Goal: Task Accomplishment & Management: Manage account settings

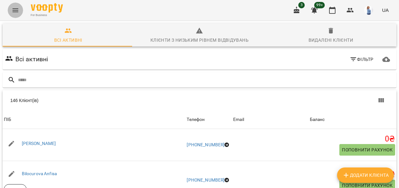
click at [15, 11] on icon "Menu" at bounding box center [16, 10] width 8 height 8
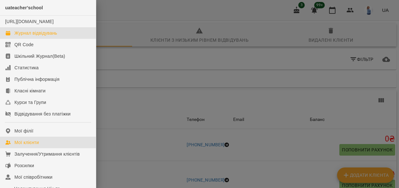
click at [31, 36] on div "Журнал відвідувань" at bounding box center [35, 33] width 43 height 6
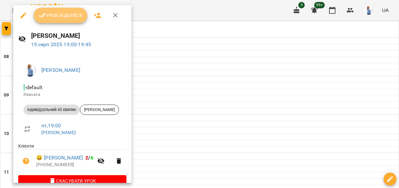
click at [65, 19] on span "Урок відбувся" at bounding box center [61, 16] width 44 height 8
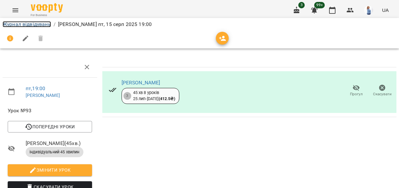
click at [47, 27] on link "Журнал відвідувань" at bounding box center [27, 24] width 48 height 6
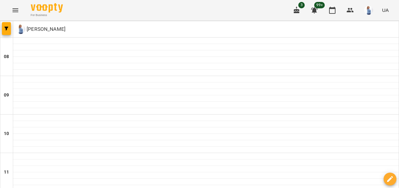
type input "**********"
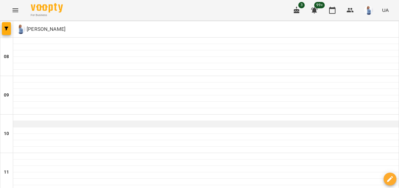
scroll to position [388, 0]
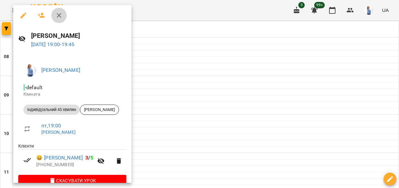
click at [58, 16] on icon "button" at bounding box center [59, 16] width 8 height 8
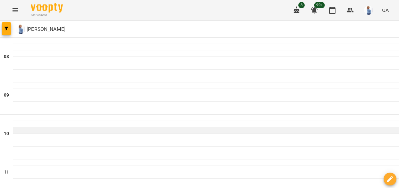
scroll to position [431, 0]
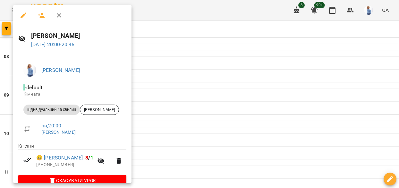
click at [189, 114] on div at bounding box center [199, 94] width 399 height 188
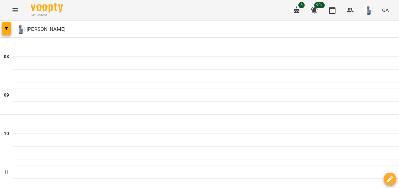
type input "**********"
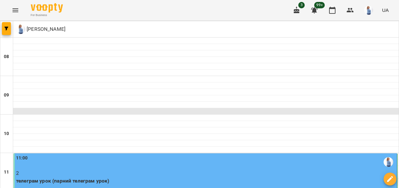
scroll to position [96, 0]
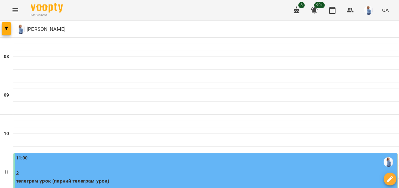
drag, startPoint x: 215, startPoint y: 74, endPoint x: 178, endPoint y: 79, distance: 37.8
click at [178, 169] on p "2" at bounding box center [206, 173] width 380 height 8
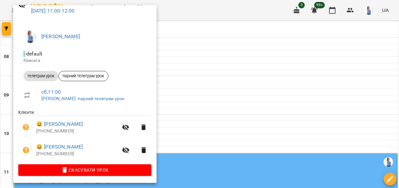
scroll to position [35, 0]
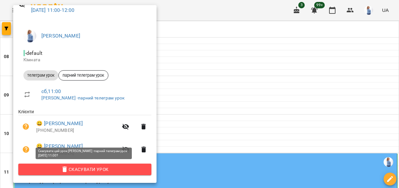
click at [102, 171] on span "Скасувати Урок" at bounding box center [84, 170] width 123 height 8
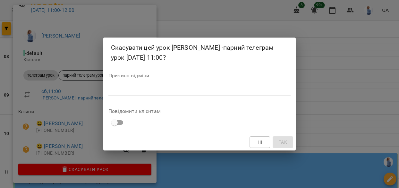
click at [281, 142] on div "Ні Так" at bounding box center [199, 142] width 193 height 17
click at [107, 171] on div "Скасувати цей урок [PERSON_NAME] -парний телеграм урок [DATE] 11:00? Причина ві…" at bounding box center [199, 94] width 399 height 188
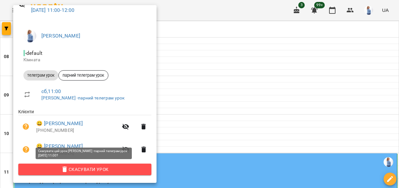
click at [107, 171] on span "Скасувати Урок" at bounding box center [84, 170] width 123 height 8
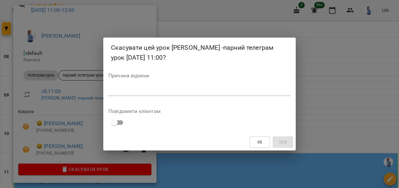
click at [284, 140] on div "Ні Так" at bounding box center [199, 142] width 193 height 17
click at [207, 122] on div "Повідомити клієнтам" at bounding box center [199, 119] width 182 height 20
click at [87, 175] on div "Скасувати цей урок [PERSON_NAME] -парний телеграм урок [DATE] 11:00? Причина ві…" at bounding box center [199, 94] width 399 height 188
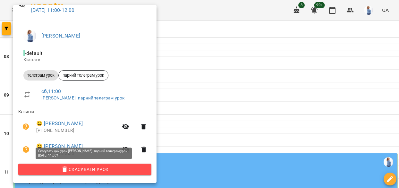
click at [87, 167] on span "Скасувати Урок" at bounding box center [84, 170] width 123 height 8
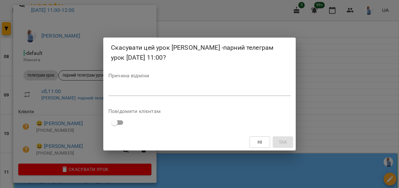
click at [316, 121] on div "Скасувати цей урок [PERSON_NAME] -парний телеграм урок [DATE] 11:00? Причина ві…" at bounding box center [199, 94] width 399 height 188
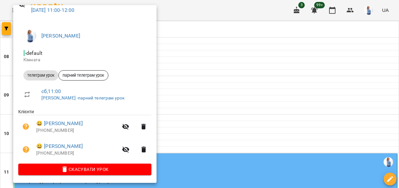
click at [284, 106] on div at bounding box center [199, 94] width 399 height 188
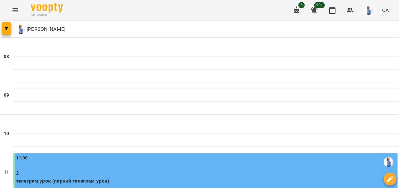
type input "**********"
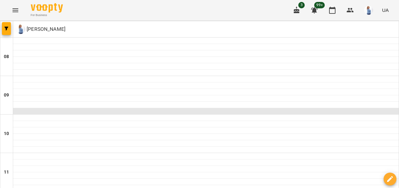
scroll to position [10, 0]
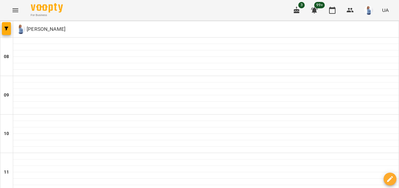
type input "**********"
